Goal: Task Accomplishment & Management: Complete application form

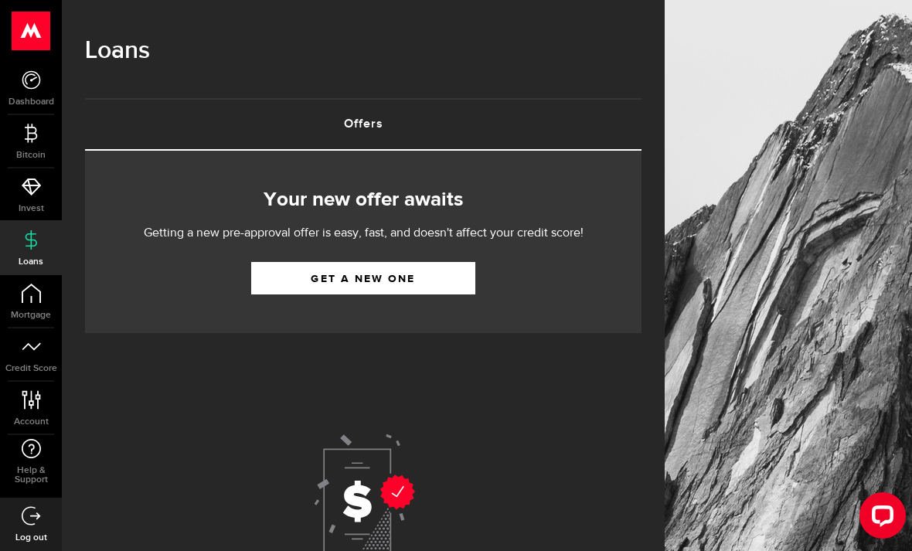
click at [266, 278] on link "Get a new one" at bounding box center [363, 278] width 224 height 32
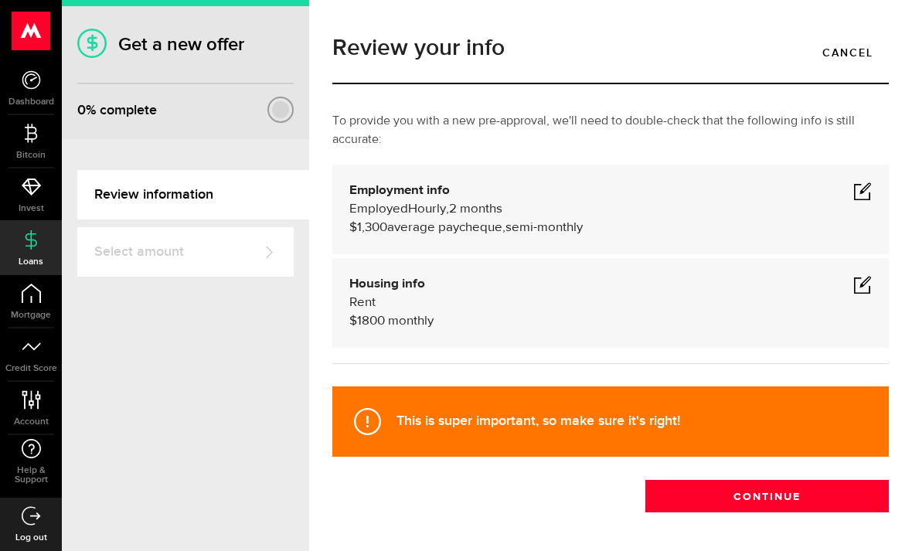
click at [869, 189] on span at bounding box center [862, 191] width 19 height 19
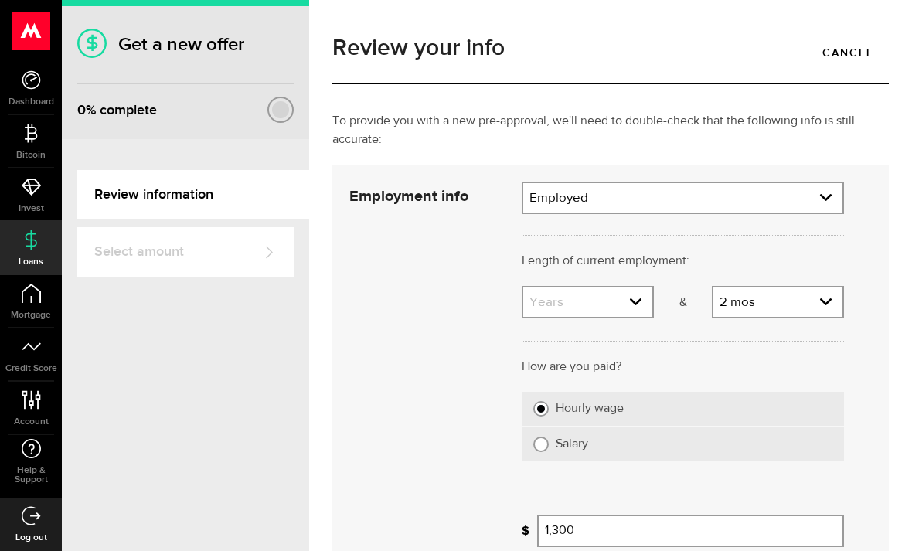
click at [821, 196] on select "Employment type Employed [DEMOGRAPHIC_DATA] Pension Maternity Leave Disability …" at bounding box center [682, 199] width 319 height 32
select select "Self-Employed"
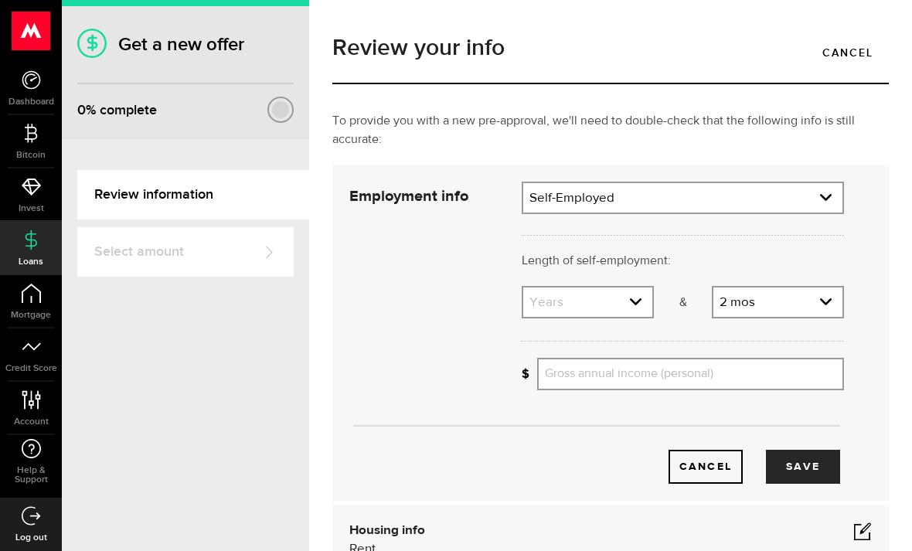
click at [650, 316] on link "expand select" at bounding box center [587, 301] width 129 height 29
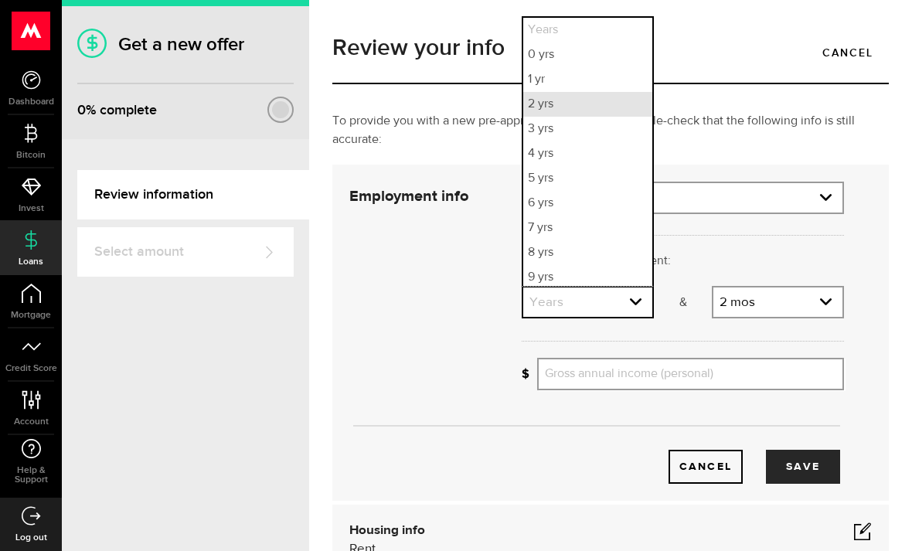
click at [614, 94] on li "2 yrs" at bounding box center [587, 104] width 129 height 25
select select "2"
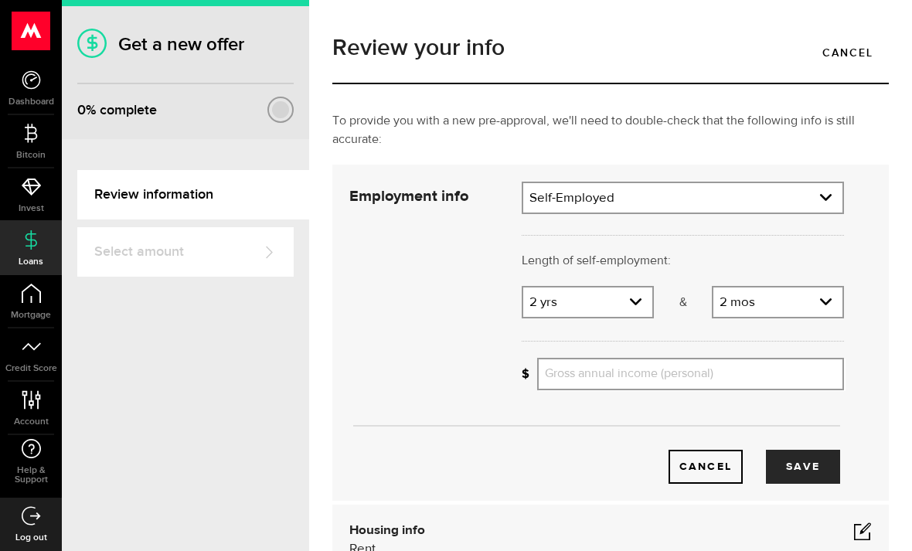
click at [821, 311] on select "Months 0 mos 1 mo 2 mos 3 mos 4 mos 5 mos 6 mos 7 mos 8 mos 9 mos 10 mos 11 mos" at bounding box center [777, 303] width 129 height 32
select select "0"
click at [719, 203] on select "Employment type Employed [DEMOGRAPHIC_DATA] Pension Maternity Leave Disability …" at bounding box center [682, 199] width 319 height 32
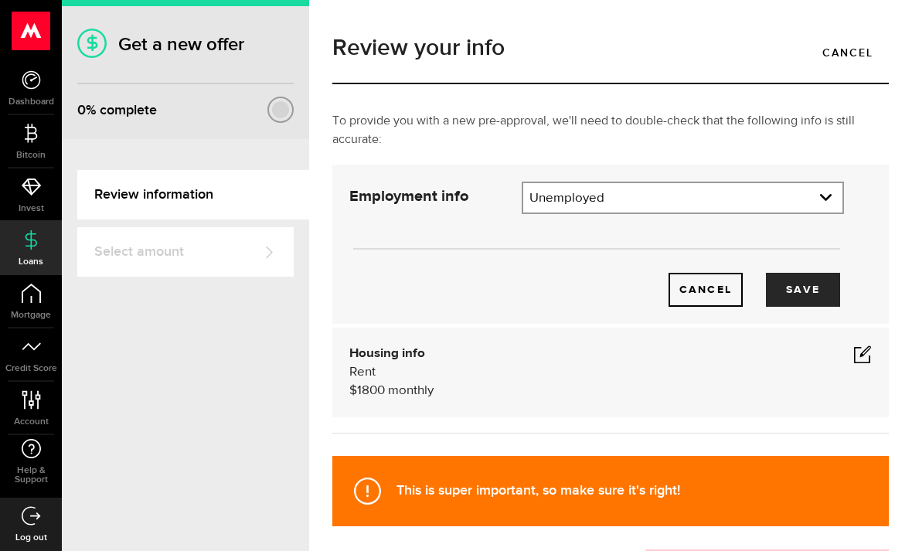
click at [811, 199] on select "Employment type Employed [DEMOGRAPHIC_DATA] Pension Maternity Leave Disability …" at bounding box center [682, 199] width 319 height 32
select select "Self-Employed"
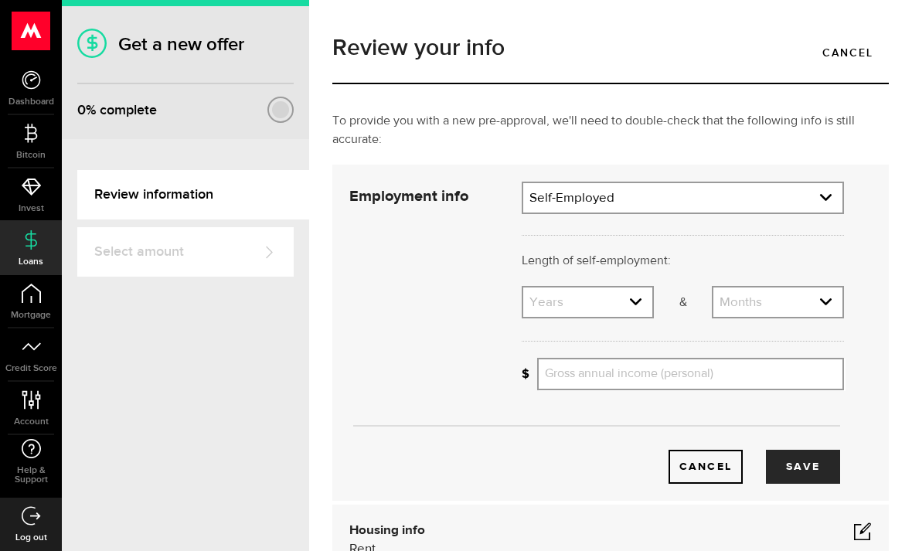
click at [651, 311] on select "Years 0 yrs 1 yr 2 yrs 3 yrs 4 yrs 5 yrs 6 yrs 7 yrs 8 yrs 9 yrs 10+ yrs" at bounding box center [587, 303] width 129 height 32
click at [627, 295] on select "Years 0 yrs 1 yr 2 yrs 3 yrs 4 yrs 5 yrs 6 yrs 7 yrs 8 yrs 9 yrs 10+ yrs" at bounding box center [587, 303] width 129 height 32
select select "0"
click at [745, 378] on input "Gross annual income (personal)" at bounding box center [690, 374] width 307 height 32
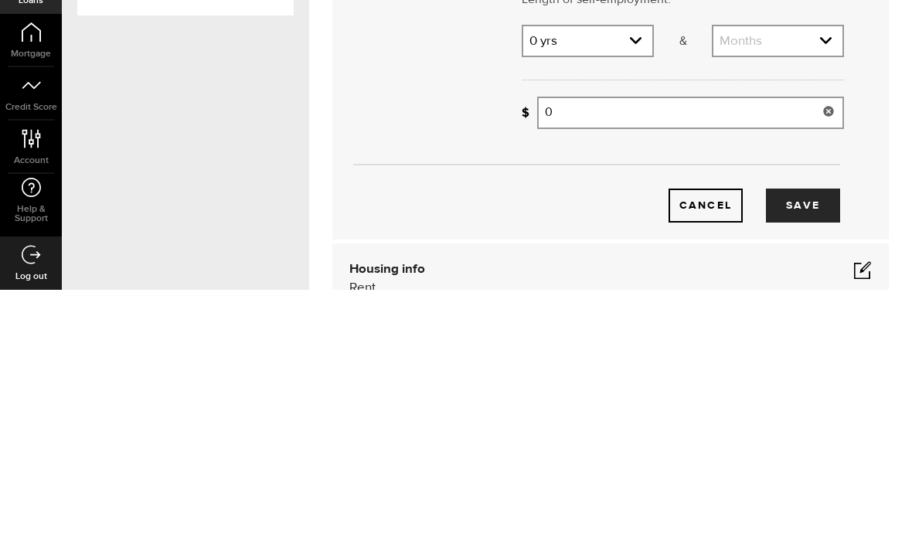
type input "0"
click at [884, 165] on div "Employment info Employed Hourly , 2 years (on maternity leave) undefined annual…" at bounding box center [610, 333] width 556 height 336
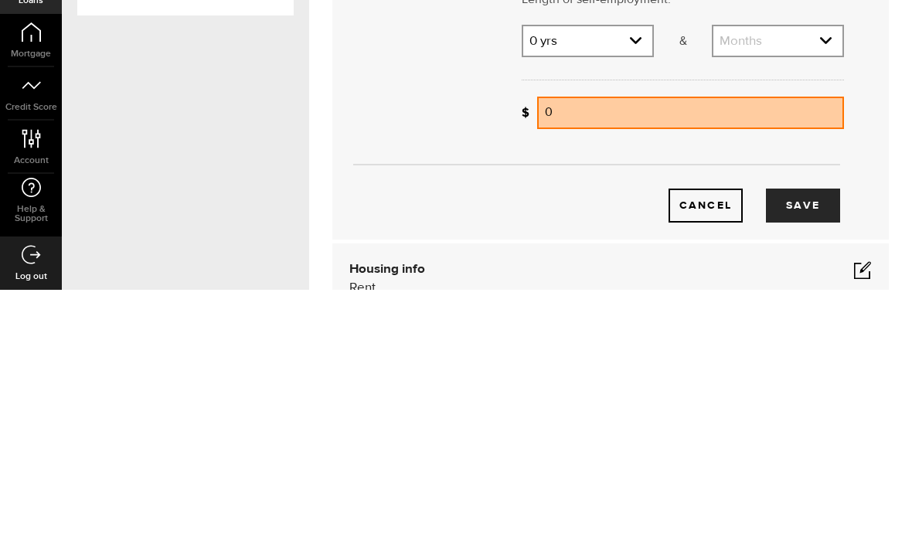
scroll to position [49, 0]
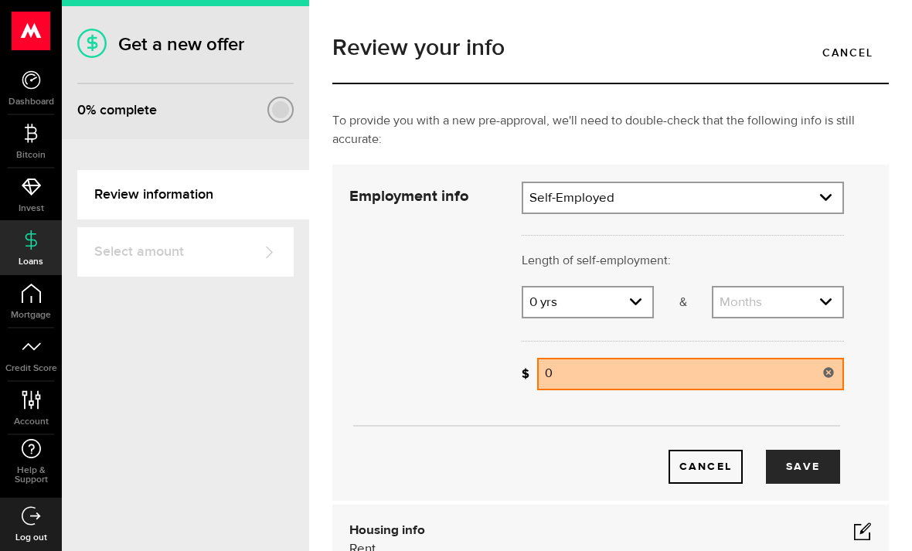
click at [769, 358] on input "0" at bounding box center [690, 374] width 307 height 32
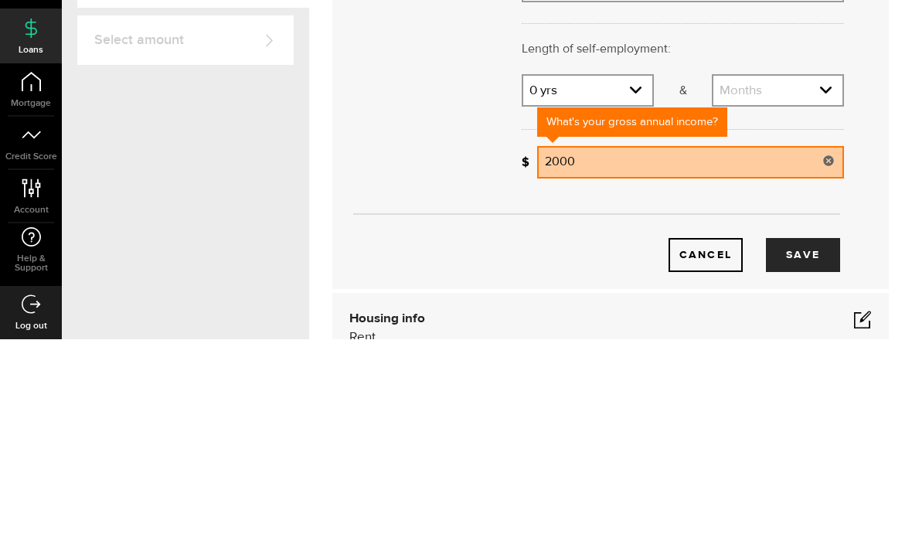
click at [900, 202] on div "To provide you with a new pre-approval, we'll need to double-check that the fol…" at bounding box center [611, 368] width 580 height 513
type input "2,000"
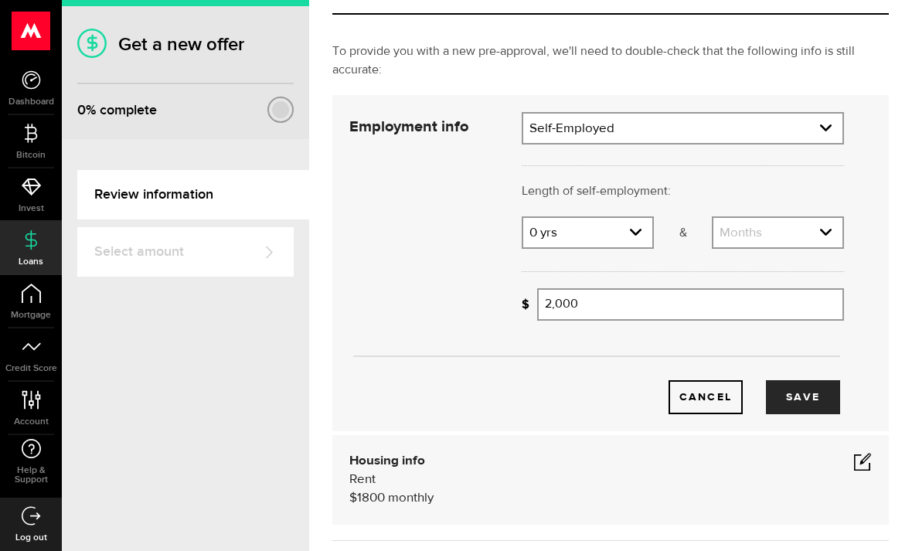
click at [801, 380] on button "Save" at bounding box center [803, 397] width 74 height 34
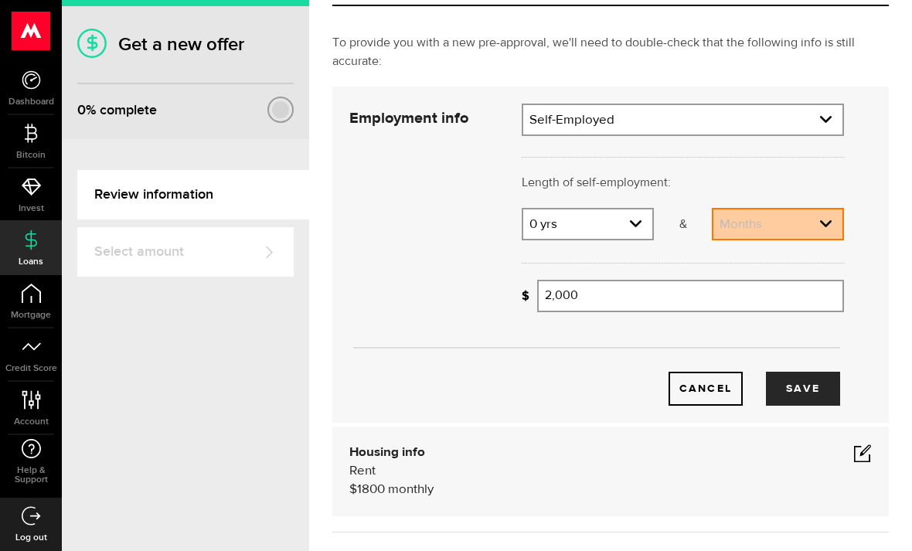
scroll to position [79, 0]
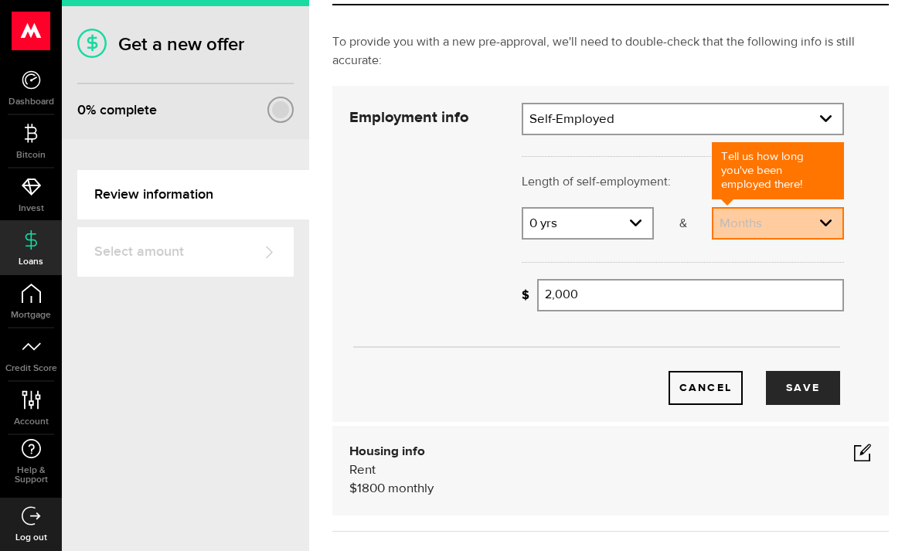
click at [817, 209] on select "Months 0 mos 1 mo 2 mos 3 mos 4 mos 5 mos 6 mos 7 mos 8 mos 9 mos 10 mos 11 mos" at bounding box center [777, 225] width 129 height 32
click at [818, 371] on button "Save" at bounding box center [803, 388] width 74 height 34
click at [839, 209] on select "Months 0 mos 1 mo 2 mos 3 mos 4 mos 5 mos 6 mos 7 mos 8 mos 9 mos 10 mos 11 mos" at bounding box center [777, 225] width 129 height 32
select select "2"
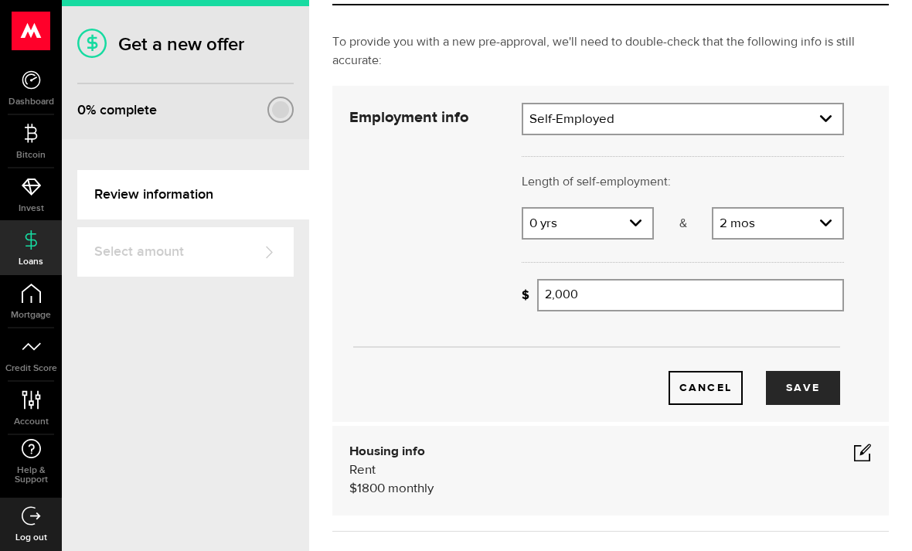
click at [818, 371] on button "Save" at bounding box center [803, 388] width 74 height 34
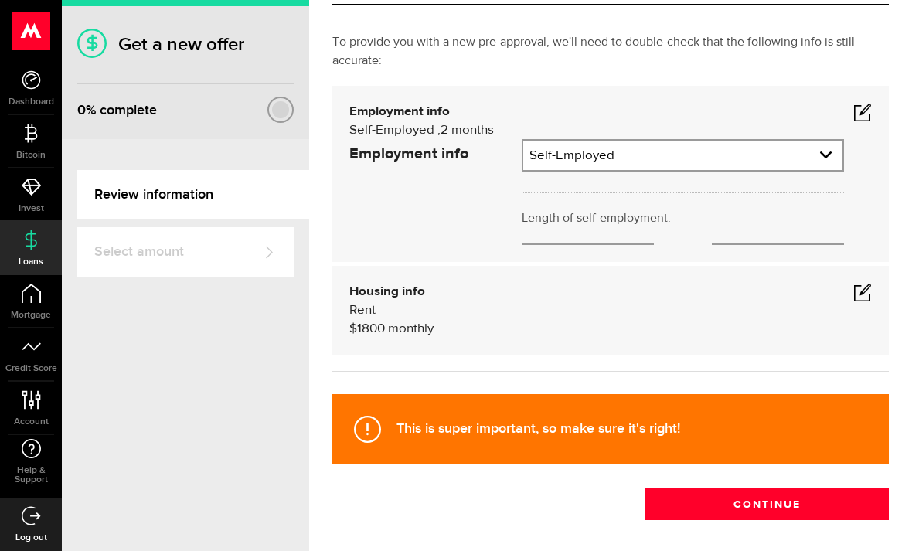
scroll to position [11, 0]
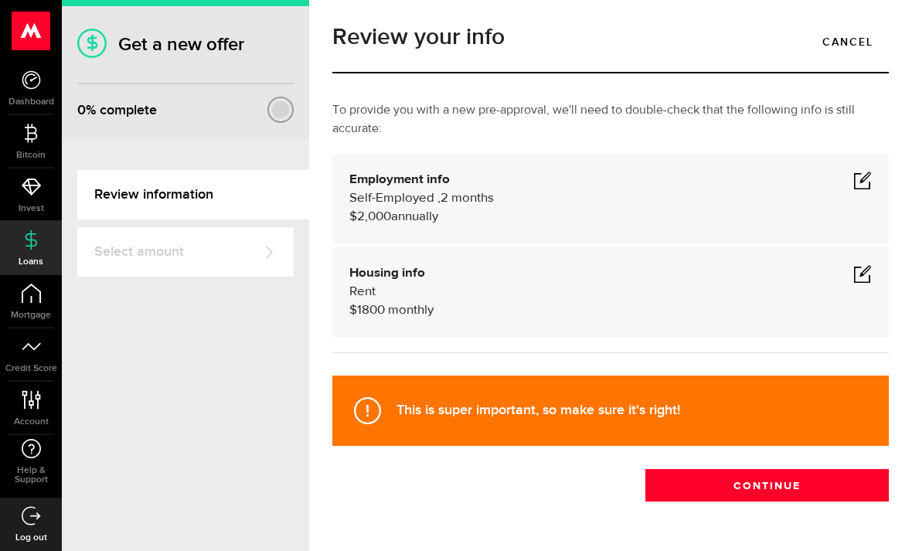
click at [866, 264] on span at bounding box center [862, 273] width 19 height 19
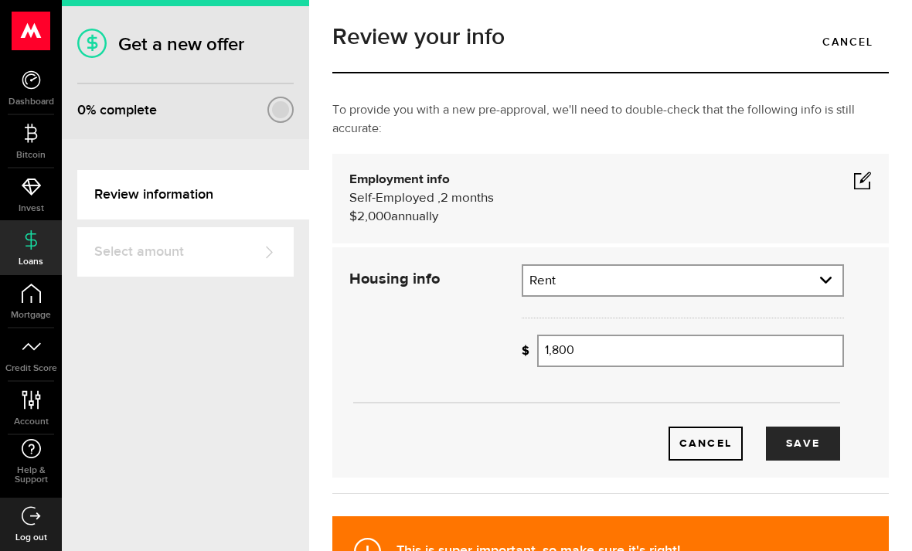
click at [808, 427] on button "Save" at bounding box center [803, 444] width 74 height 34
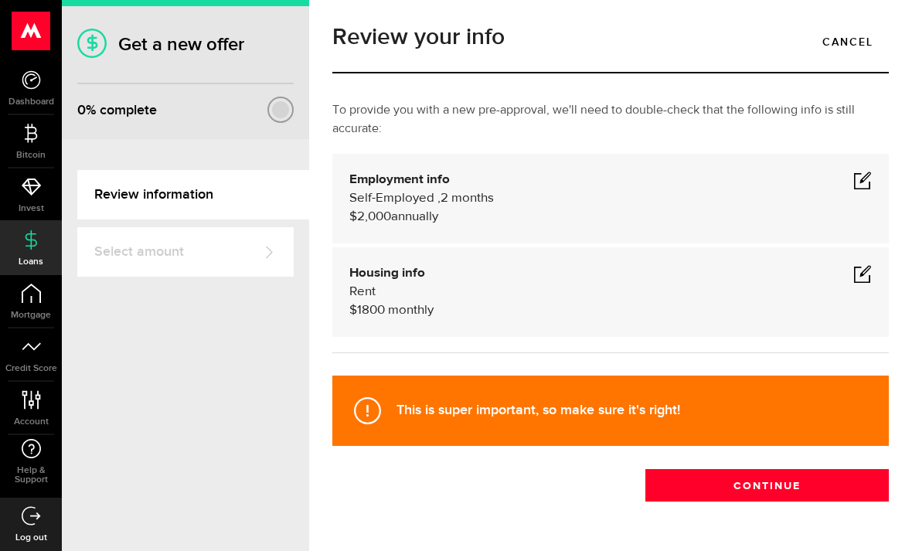
click at [787, 469] on button "Continue" at bounding box center [766, 485] width 243 height 32
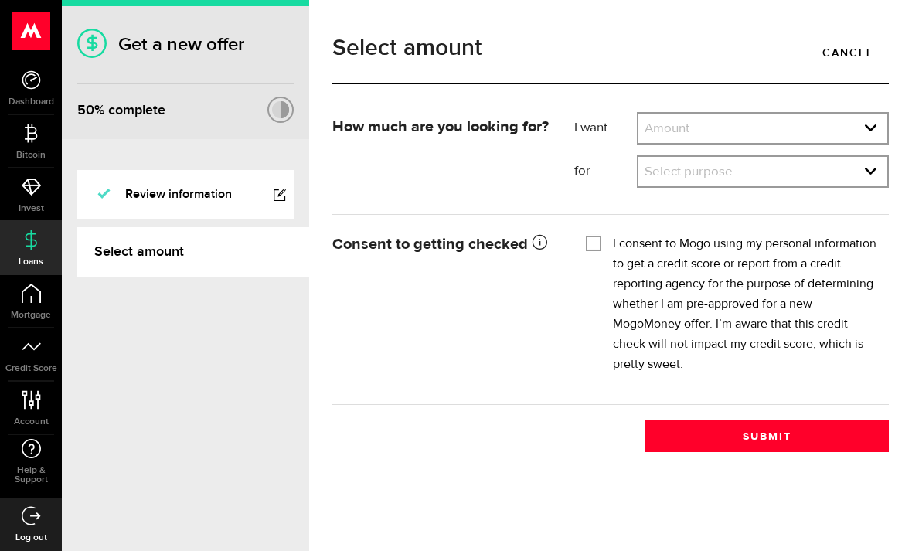
click at [866, 137] on select "Amount $500 $1000 $2000 $3000 $4000 $5000 $6000 $7000 $8000 $9000 $10000 $11000…" at bounding box center [762, 130] width 249 height 32
select select "7000"
click at [868, 177] on select "Select purpose Credit Card Refinancing/Pay Off Credit Cards Debt Consolidation …" at bounding box center [762, 173] width 249 height 32
select select "Tuition/Student Loans"
click at [608, 240] on div "I consent to Mogo using my personal information to get a credit score or report…" at bounding box center [731, 304] width 291 height 141
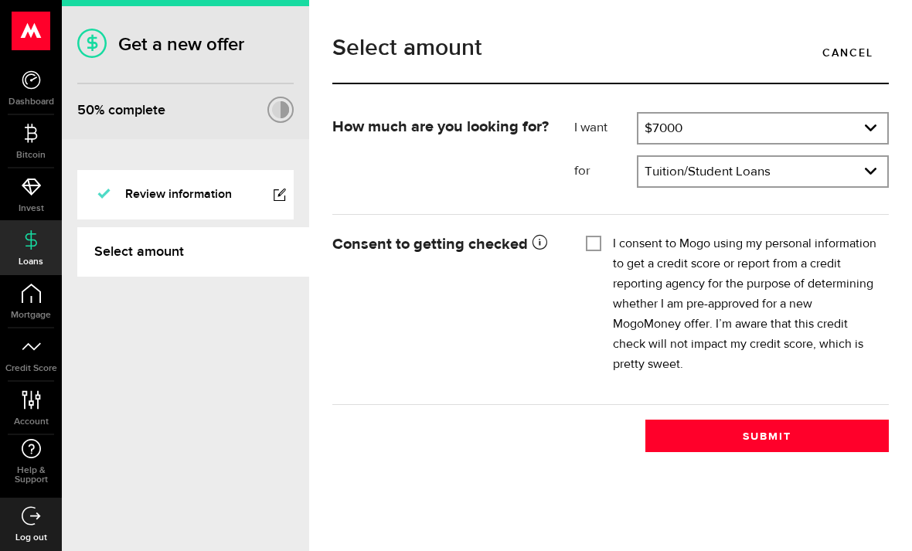
click at [600, 250] on div at bounding box center [593, 243] width 15 height 15
checkbox input "true"
click at [764, 436] on button "Submit" at bounding box center [766, 436] width 243 height 32
